Goal: Information Seeking & Learning: Learn about a topic

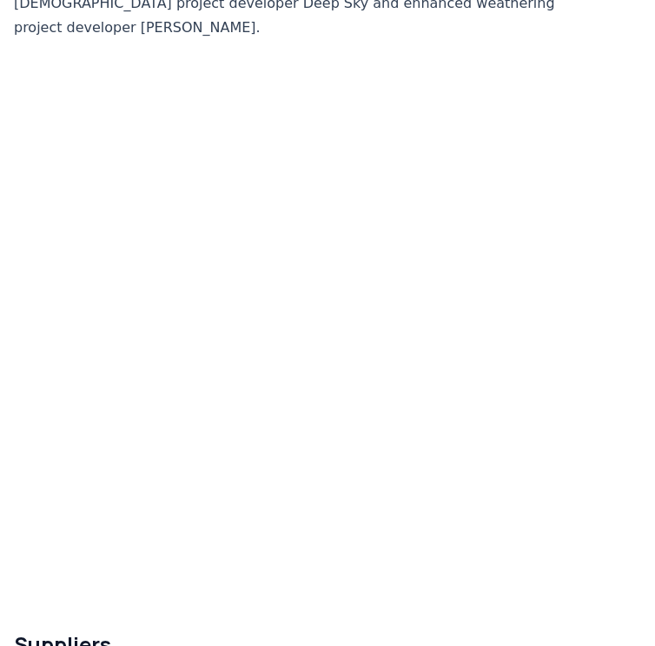
scroll to position [4889, 0]
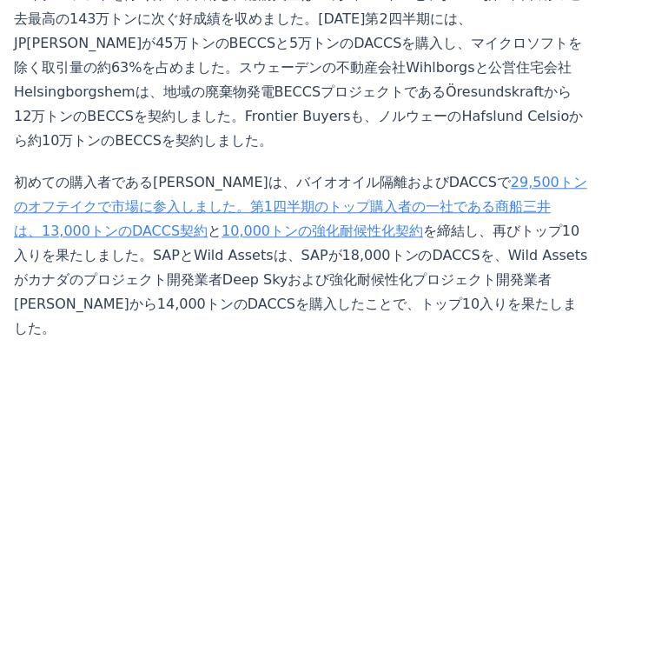
scroll to position [4444, 0]
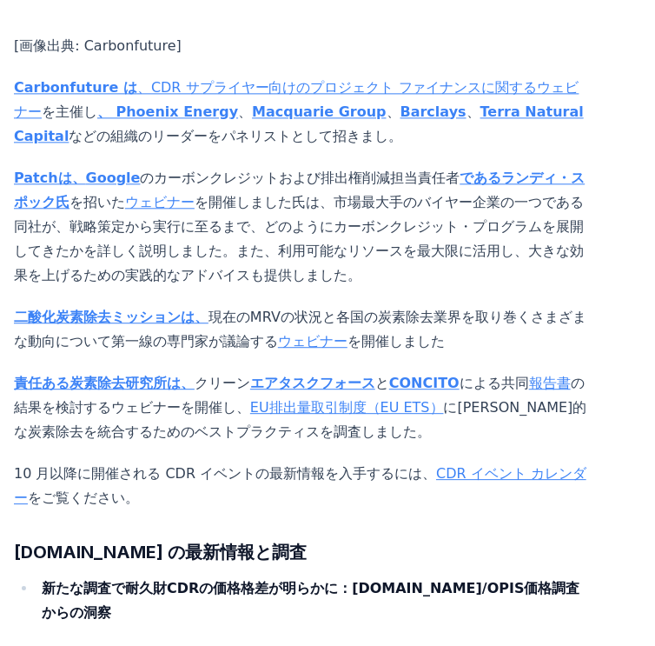
scroll to position [9388, 0]
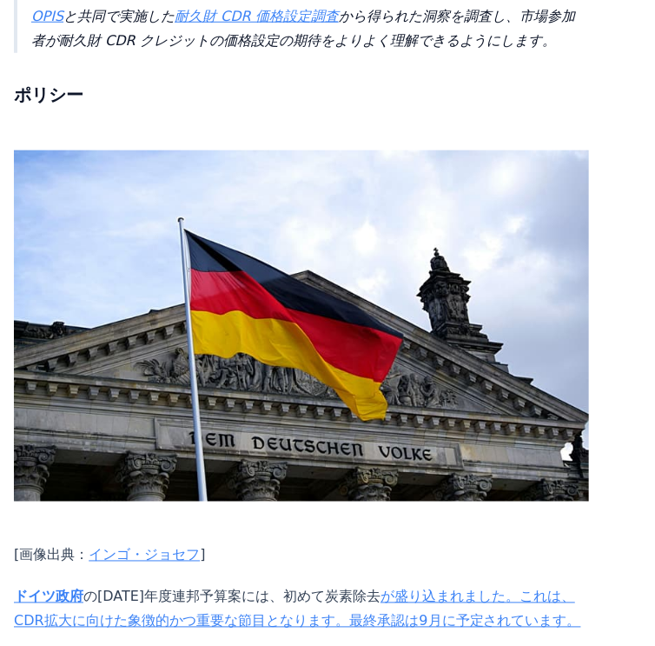
scroll to position [5348, 0]
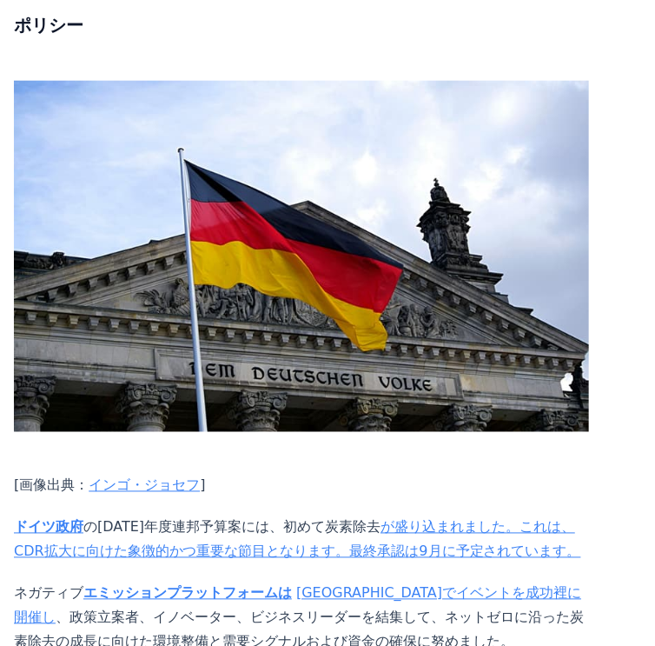
drag, startPoint x: 99, startPoint y: 343, endPoint x: 245, endPoint y: 337, distance: 146.1
drag, startPoint x: 200, startPoint y: 368, endPoint x: 345, endPoint y: 362, distance: 145.3
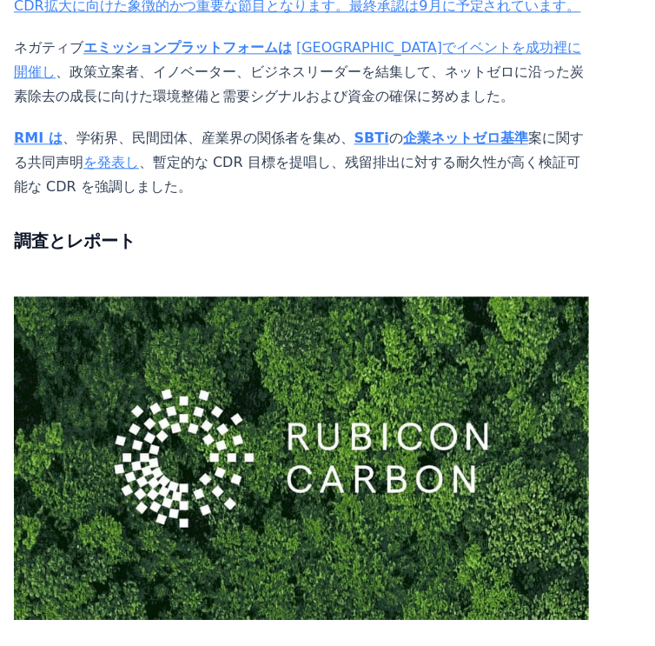
scroll to position [5974, 0]
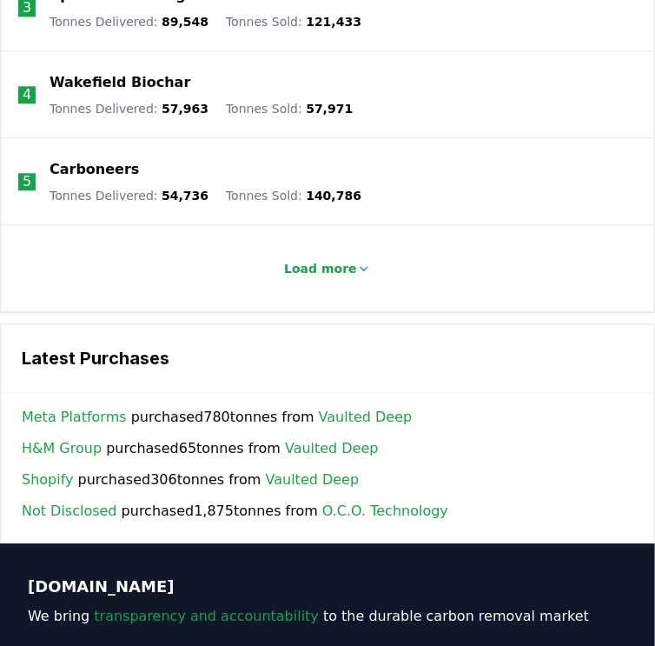
scroll to position [2643, 0]
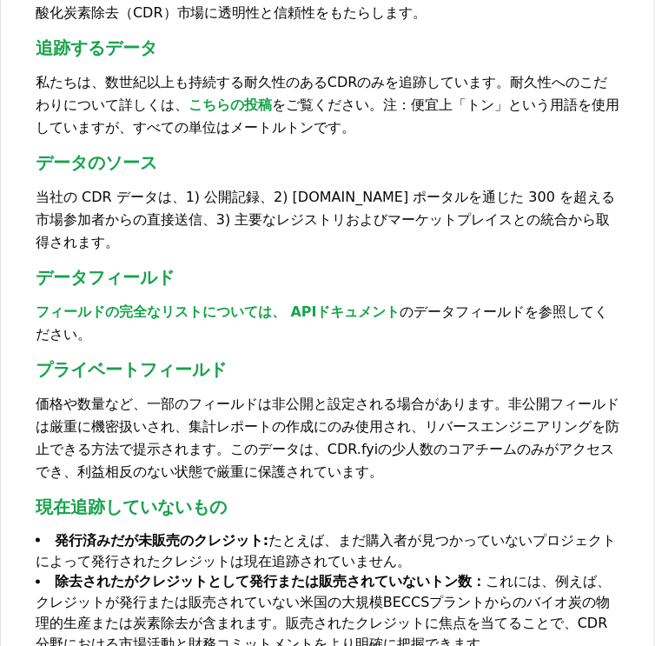
scroll to position [132, 0]
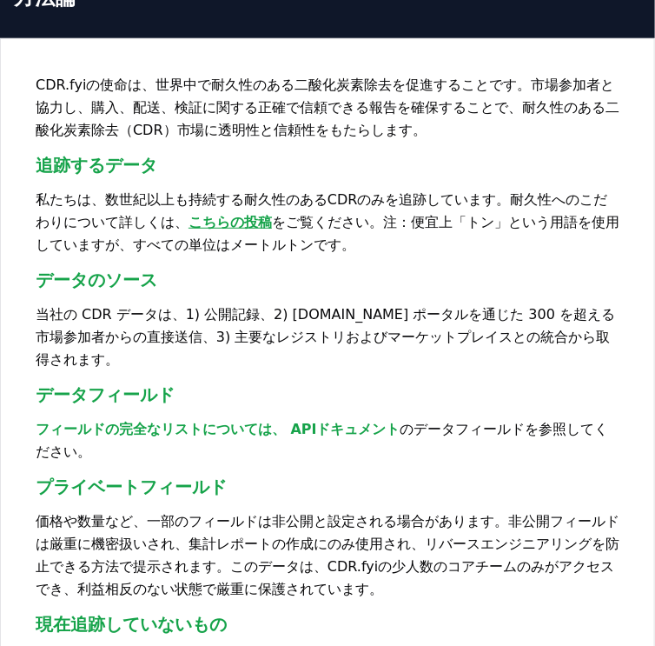
click at [189, 230] on font "こちらの投稿" at bounding box center [230, 222] width 83 height 17
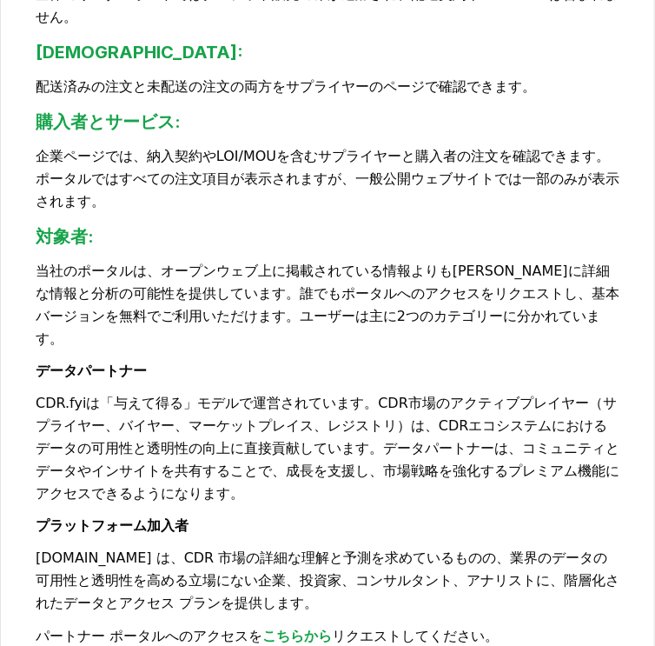
scroll to position [1523, 0]
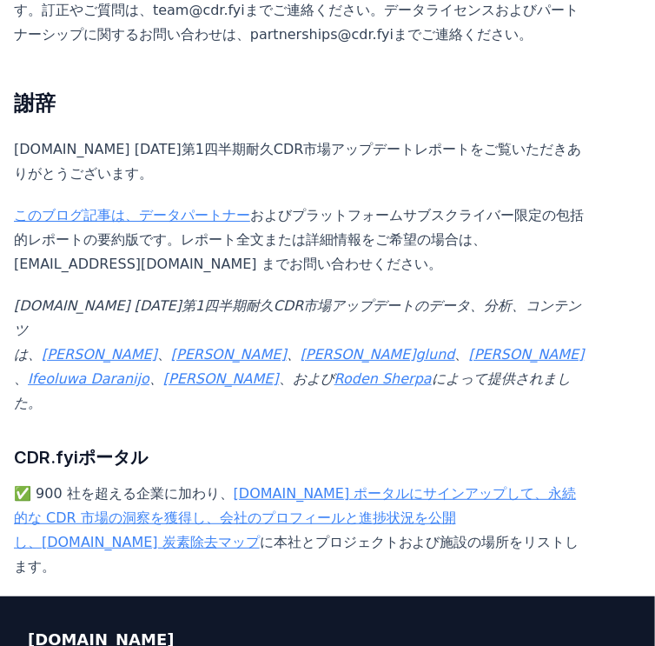
scroll to position [9750, 0]
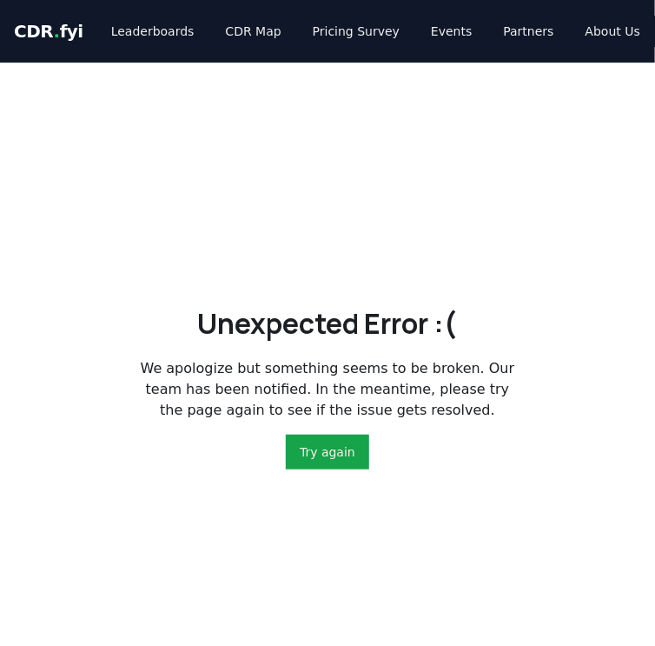
scroll to position [278, 0]
